Goal: Information Seeking & Learning: Learn about a topic

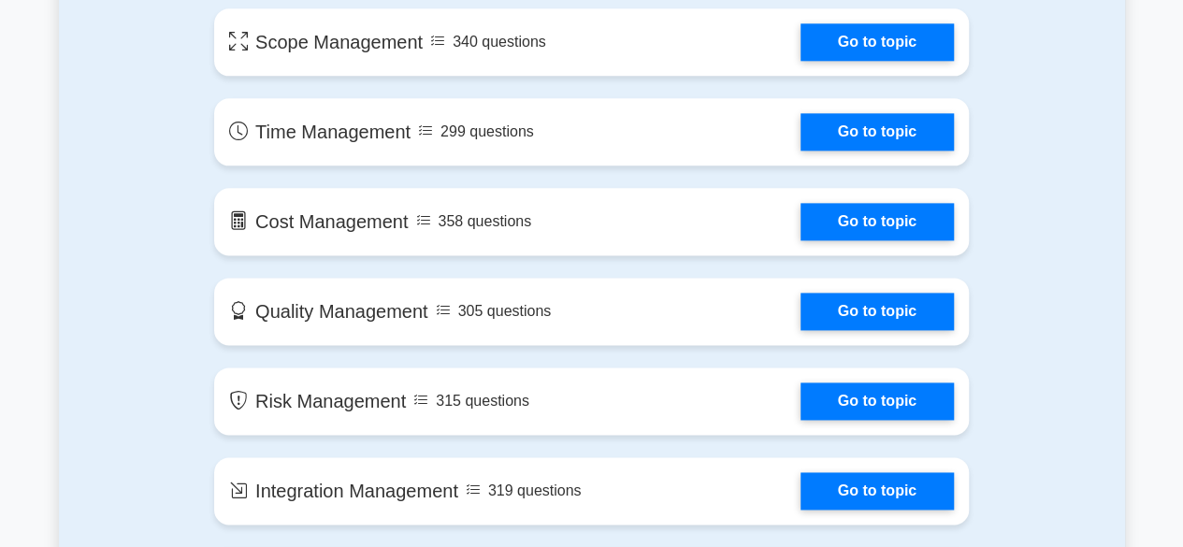
scroll to position [1029, 0]
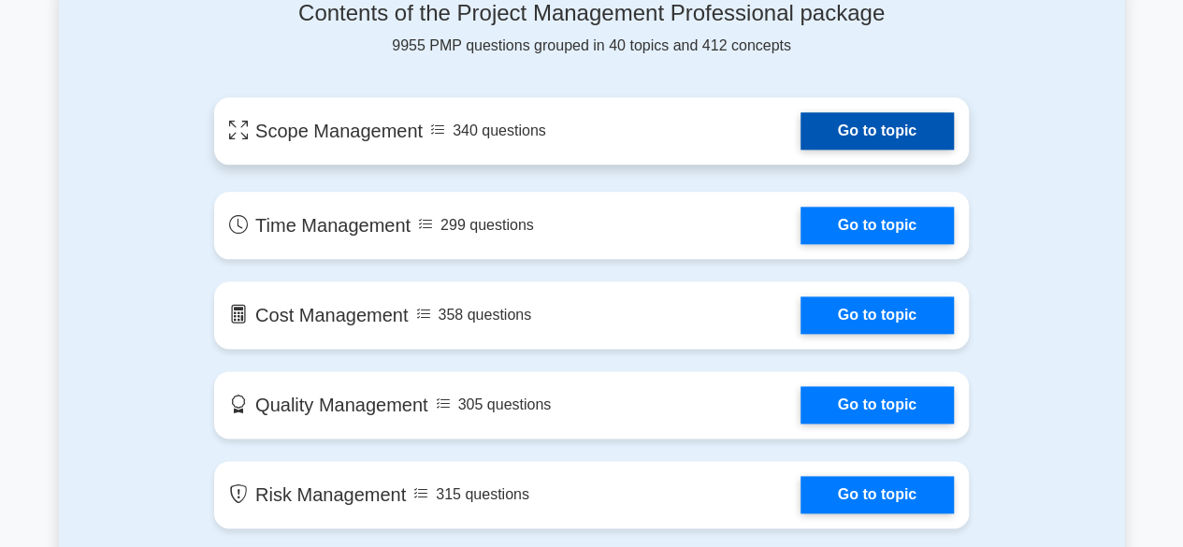
click at [923, 139] on link "Go to topic" at bounding box center [877, 130] width 153 height 37
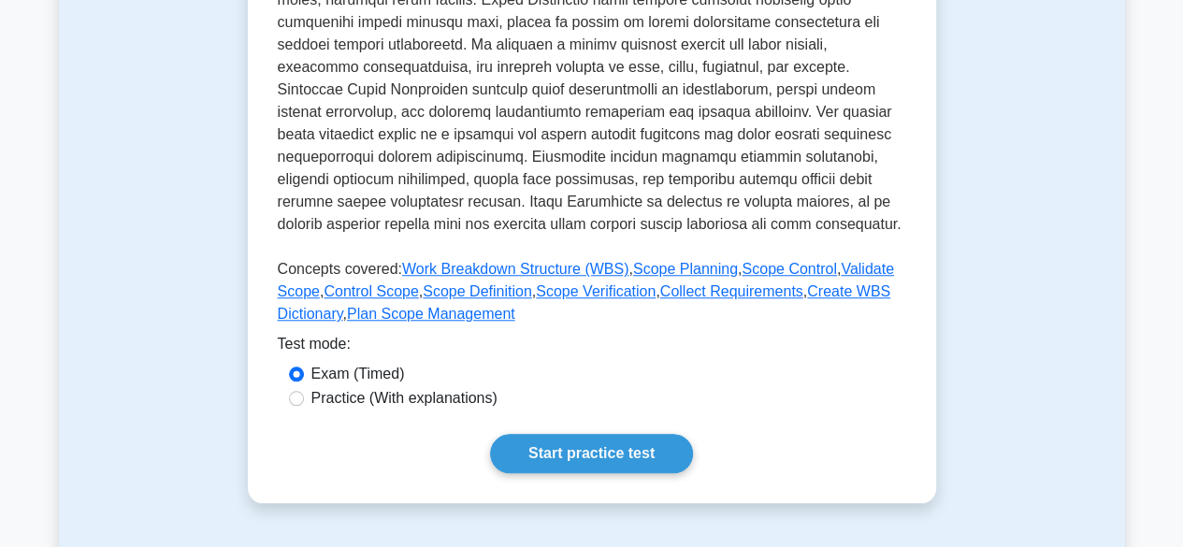
scroll to position [748, 0]
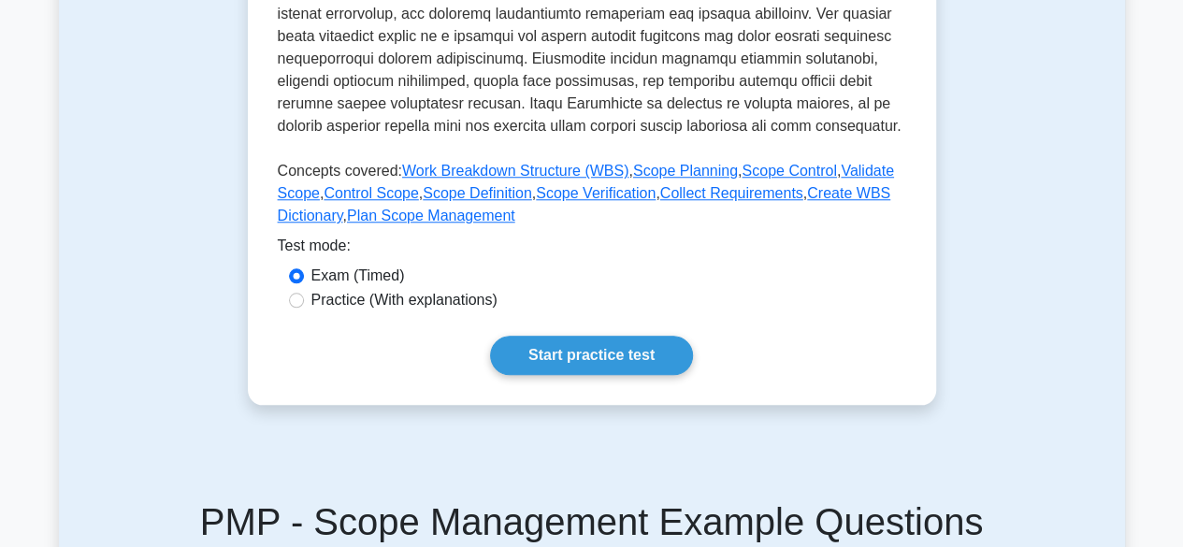
click at [438, 302] on label "Practice (With explanations)" at bounding box center [404, 300] width 186 height 22
click at [304, 302] on input "Practice (With explanations)" at bounding box center [296, 300] width 15 height 15
radio input "true"
click at [604, 345] on link "Start practice test" at bounding box center [591, 355] width 203 height 39
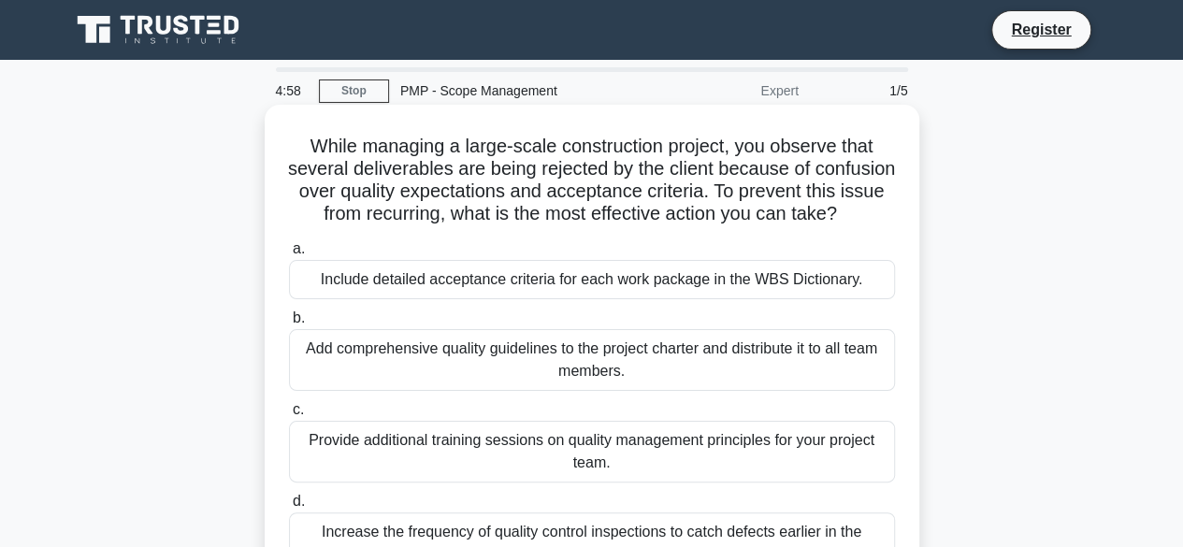
click at [597, 299] on div "Include detailed acceptance criteria for each work package in the WBS Dictionar…" at bounding box center [592, 279] width 606 height 39
click at [289, 255] on input "a. Include detailed acceptance criteria for each work package in the WBS Dictio…" at bounding box center [289, 249] width 0 height 12
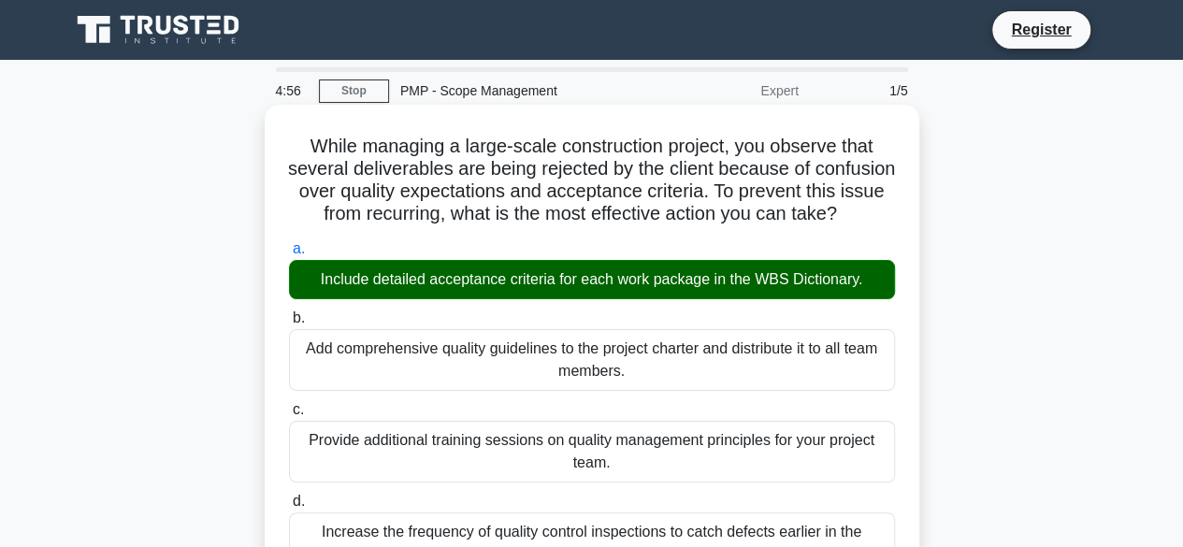
click at [678, 298] on div "Include detailed acceptance criteria for each work package in the WBS Dictionar…" at bounding box center [592, 279] width 606 height 39
click at [289, 255] on input "a. Include detailed acceptance criteria for each work package in the WBS Dictio…" at bounding box center [289, 249] width 0 height 12
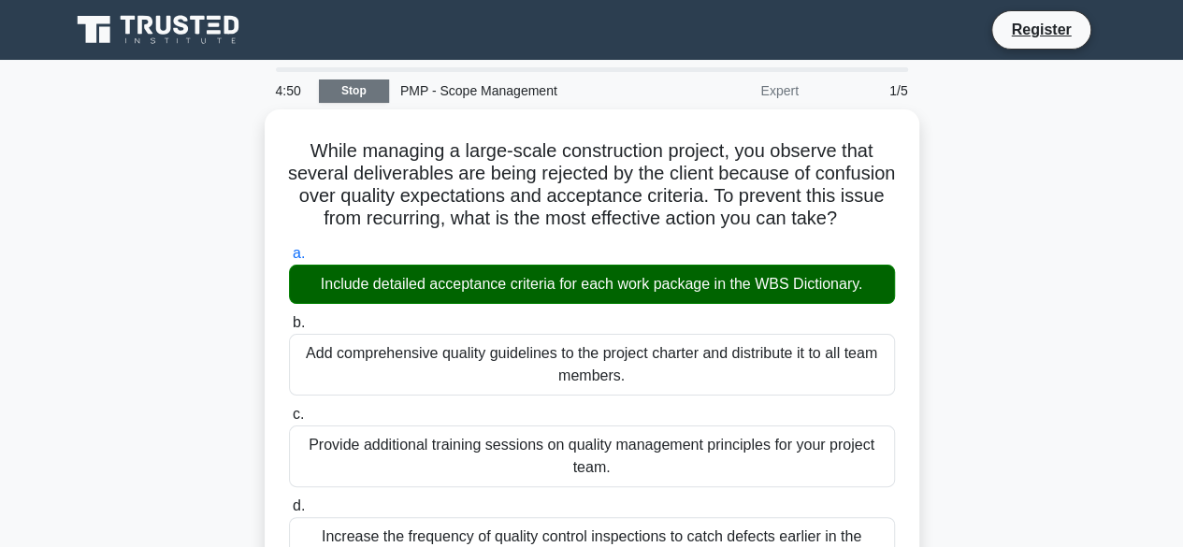
drag, startPoint x: 678, startPoint y: 298, endPoint x: 363, endPoint y: 100, distance: 372.4
click at [363, 100] on link "Stop" at bounding box center [354, 91] width 70 height 23
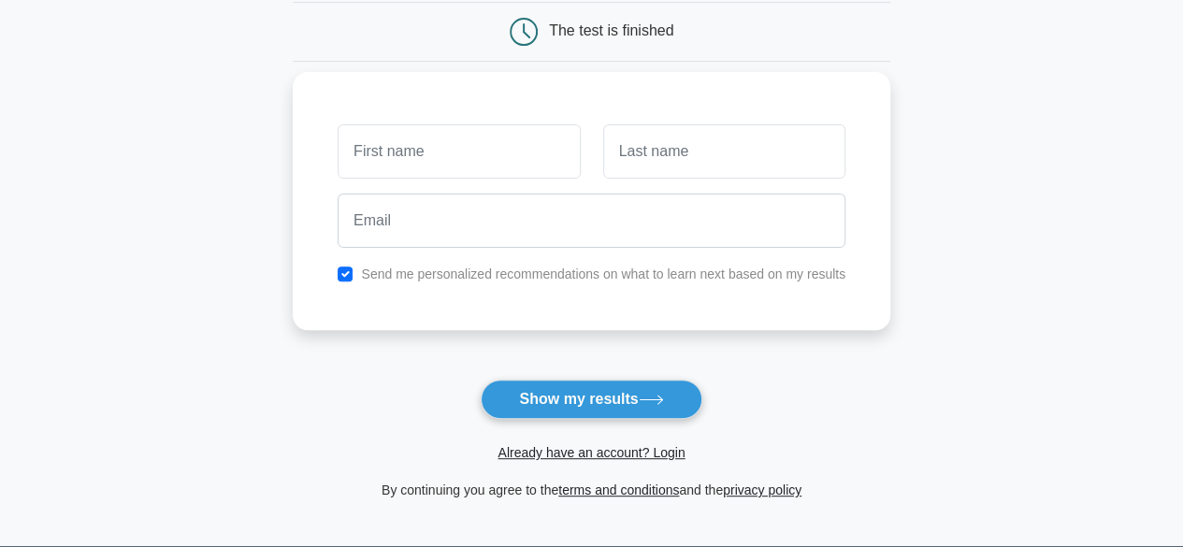
scroll to position [374, 0]
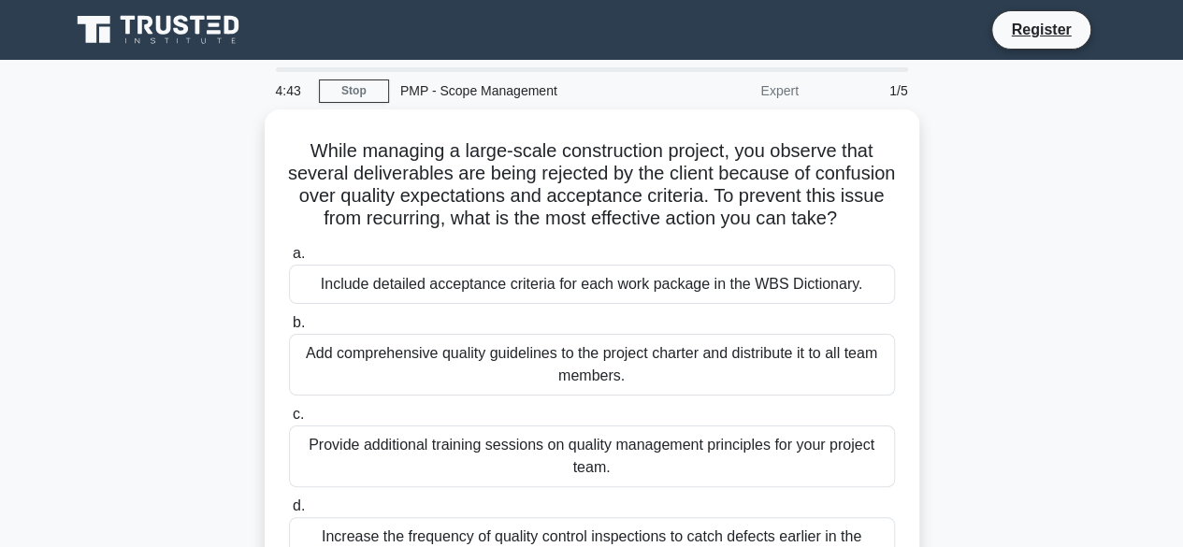
click at [154, 36] on icon at bounding box center [160, 30] width 180 height 36
